Goal: Information Seeking & Learning: Understand process/instructions

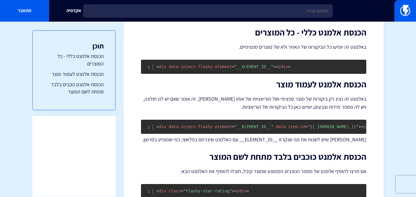
scroll to position [133, 0]
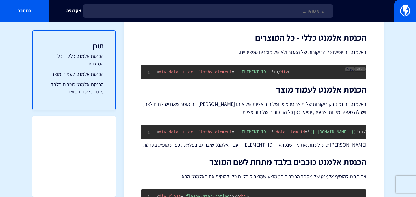
click at [346, 69] on button "Copy" at bounding box center [350, 69] width 10 height 4
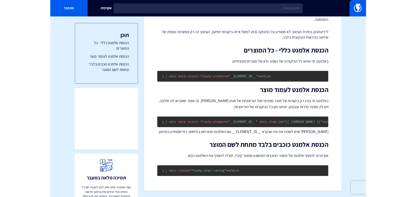
scroll to position [167, 0]
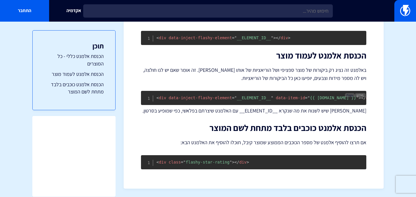
click at [347, 97] on span "Copy" at bounding box center [349, 95] width 7 height 4
click at [348, 160] on span "Copy" at bounding box center [349, 160] width 7 height 4
click at [347, 162] on pre "< div class = " flashy-star-rating " > </ div >" at bounding box center [253, 162] width 225 height 14
click at [348, 162] on div "Copy" at bounding box center [350, 159] width 10 height 6
click at [349, 160] on span "Copy" at bounding box center [349, 160] width 7 height 4
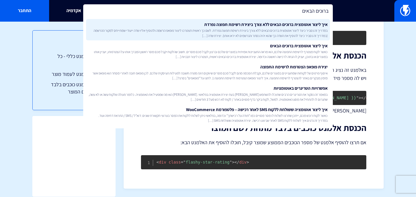
type input "ברוכים הבאים"
click at [193, 29] on span "במדריך זה נסביר כיצד ליצור אוטומצית ברוכים הבאים ללא צורך ביצירת רשימת תפוצה נפ…" at bounding box center [207, 33] width 239 height 10
